Goal: Information Seeking & Learning: Learn about a topic

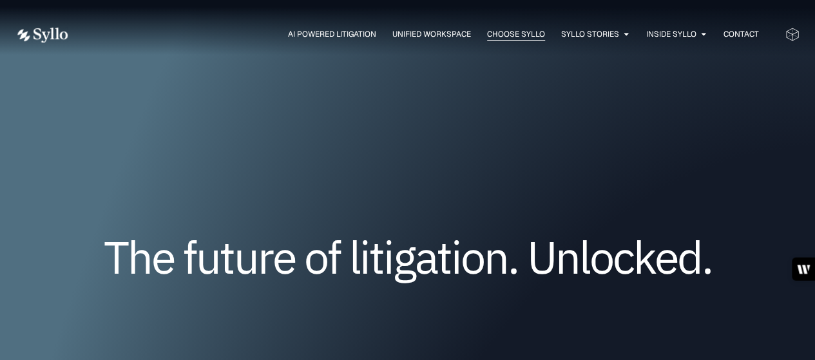
click at [498, 36] on span "Choose Syllo" at bounding box center [516, 34] width 58 height 12
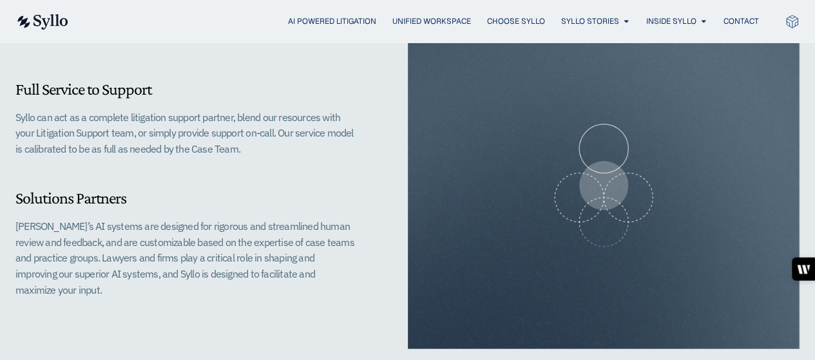
scroll to position [1315, 0]
click at [308, 23] on span "AI Powered Litigation" at bounding box center [332, 21] width 88 height 12
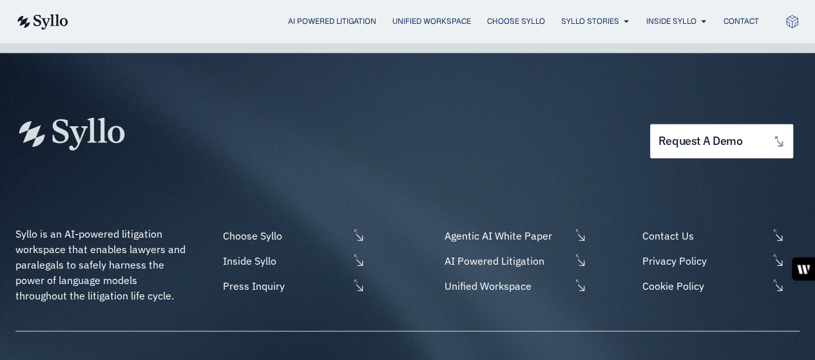
scroll to position [4016, 0]
click at [473, 252] on span "AI Powered Litigation" at bounding box center [505, 259] width 129 height 15
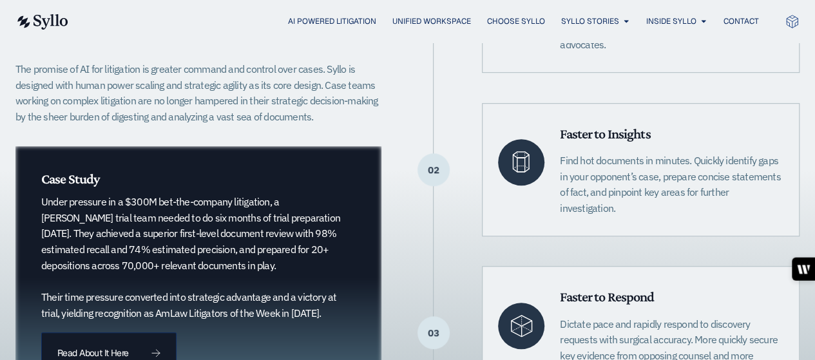
scroll to position [410, 0]
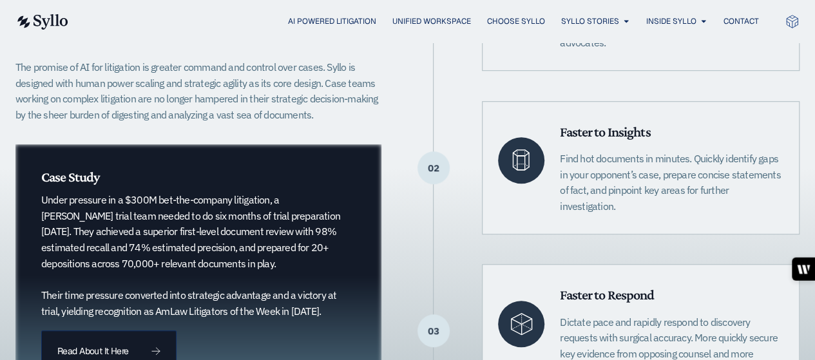
click at [562, 81] on div "01 Faster to Advantage Organize, investigate, command the facts, and take contr…" at bounding box center [616, 168] width 366 height 460
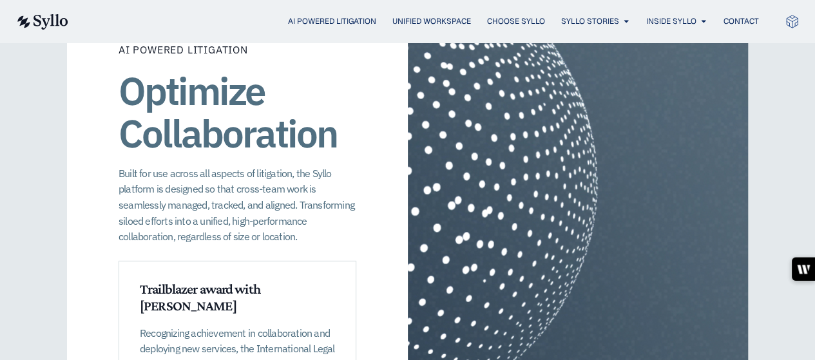
scroll to position [1762, 0]
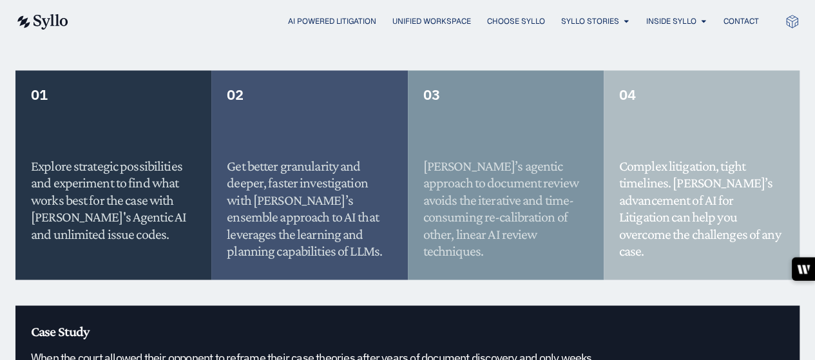
scroll to position [1085, 0]
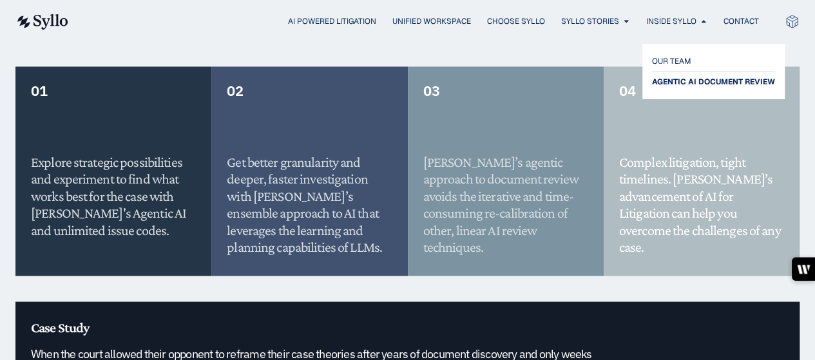
click at [672, 82] on span "AGENTIC AI DOCUMENT REVIEW" at bounding box center [713, 81] width 123 height 15
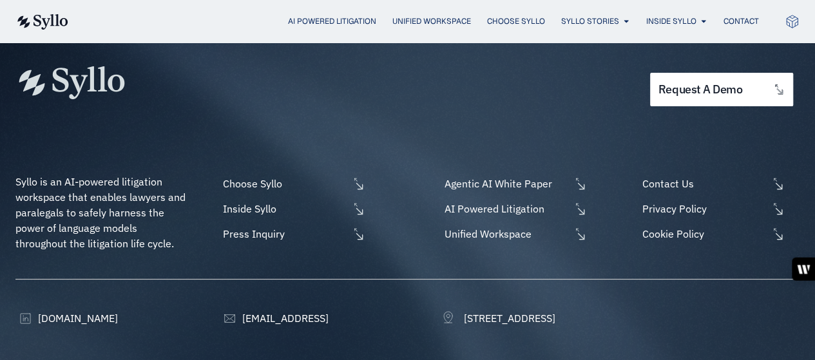
scroll to position [2431, 0]
click at [267, 175] on span "Choose Syllo" at bounding box center [284, 182] width 129 height 15
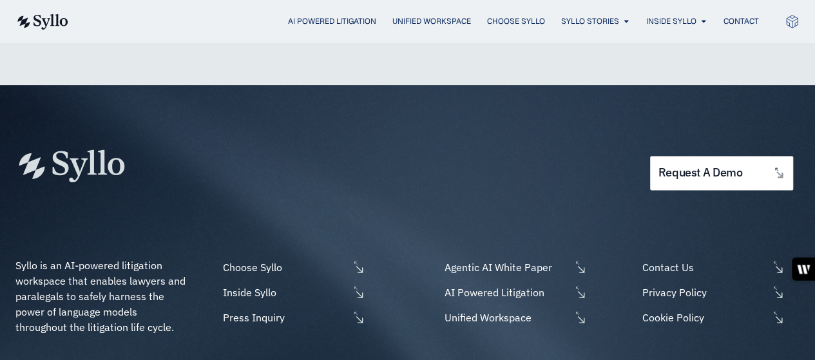
scroll to position [3285, 0]
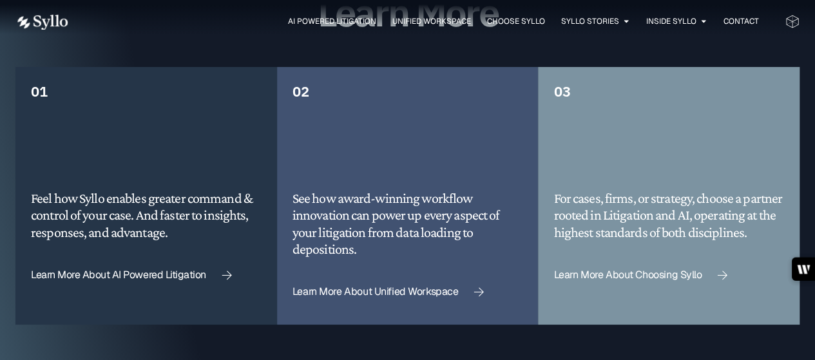
scroll to position [3090, 0]
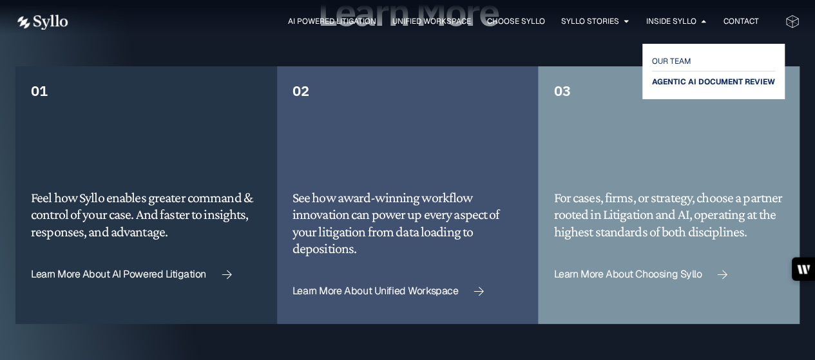
click at [674, 87] on span "AGENTIC AI DOCUMENT REVIEW" at bounding box center [713, 81] width 123 height 15
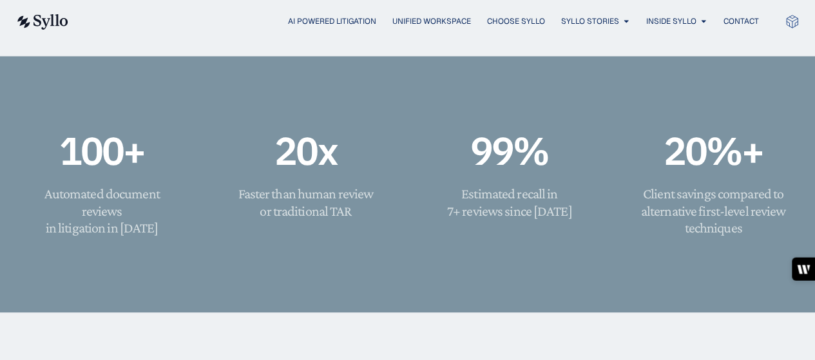
scroll to position [885, 0]
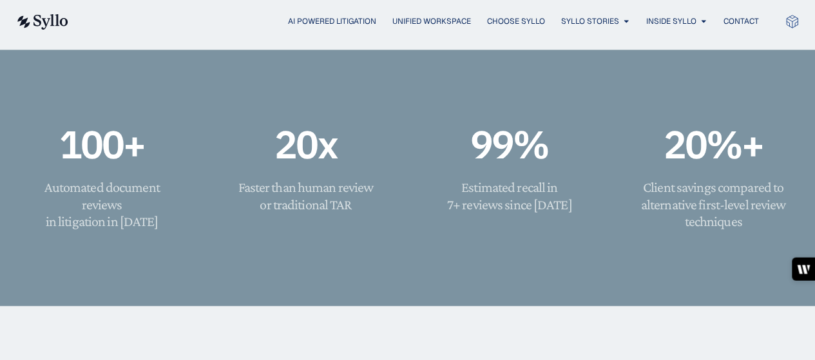
click at [626, 254] on div "100 + Automated document reviews in litigation in [DATE] 20 x Faster than human…" at bounding box center [407, 178] width 763 height 256
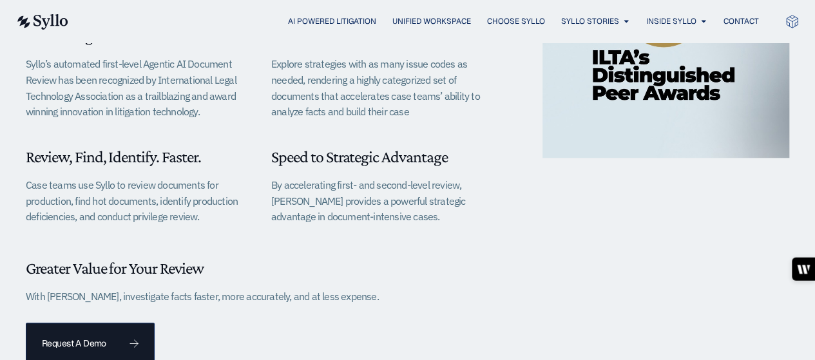
scroll to position [495, 0]
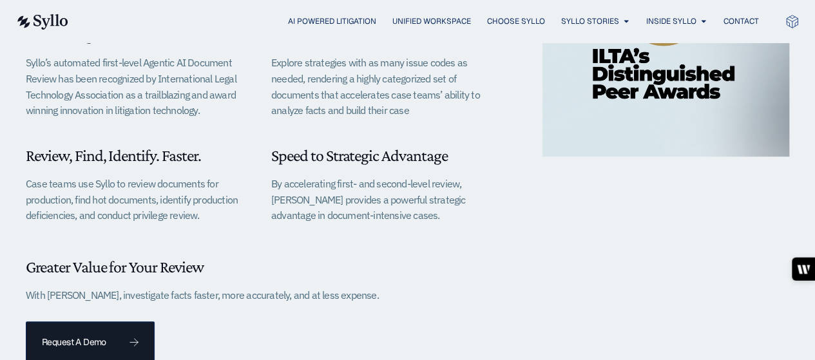
click at [632, 236] on div at bounding box center [665, 136] width 247 height 453
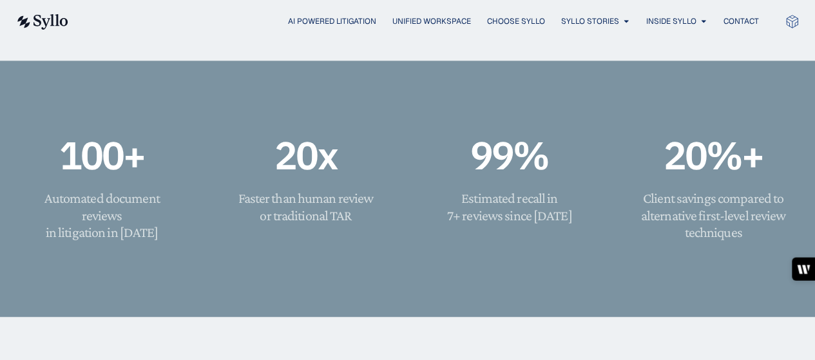
scroll to position [875, 0]
click at [586, 262] on div "100 + Automated document reviews in litigation in [DATE] 20 x Faster than human…" at bounding box center [407, 188] width 763 height 256
click at [569, 234] on div "99 % Estimated recall in 7+ reviews since [DATE]" at bounding box center [509, 187] width 152 height 101
click at [304, 20] on span "AI Powered Litigation" at bounding box center [332, 21] width 88 height 12
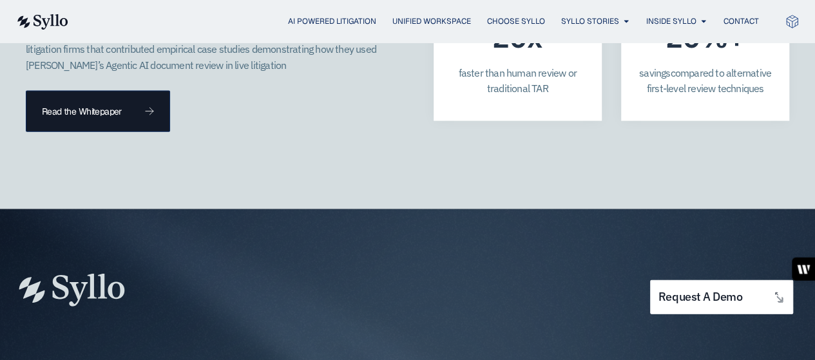
scroll to position [3869, 0]
